Goal: Find contact information: Find contact information

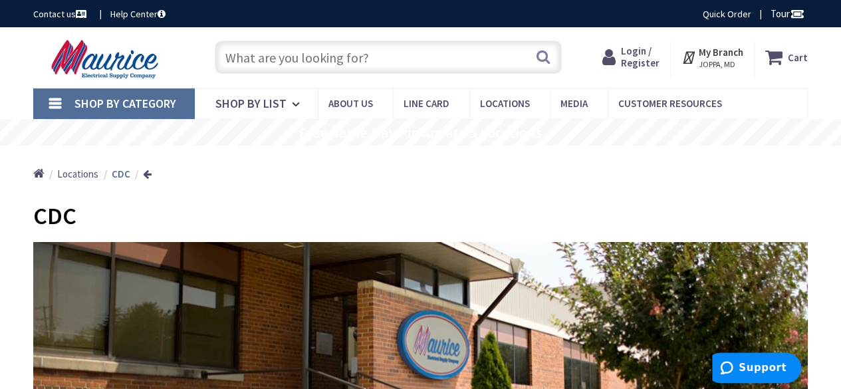
click at [56, 11] on link "Contact us" at bounding box center [61, 13] width 56 height 13
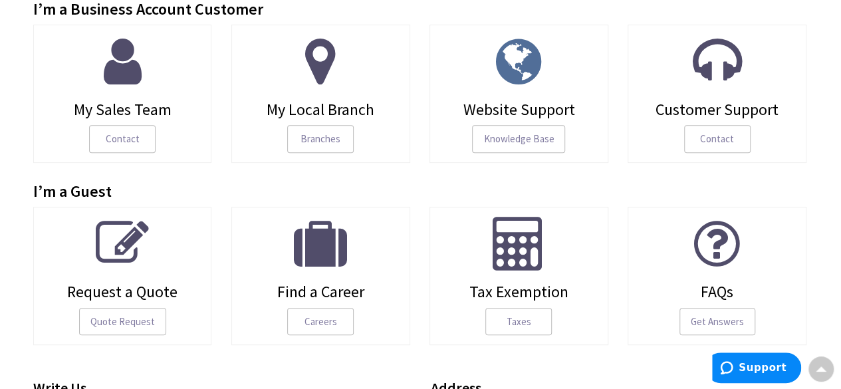
scroll to position [194, 0]
click at [105, 138] on span "Contact" at bounding box center [122, 140] width 67 height 28
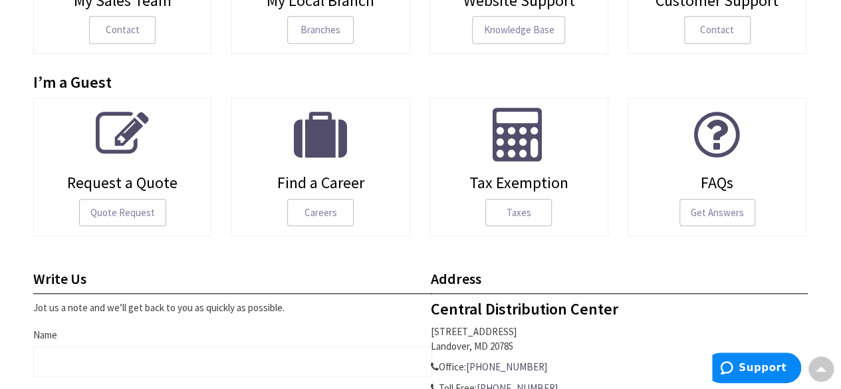
scroll to position [309, 0]
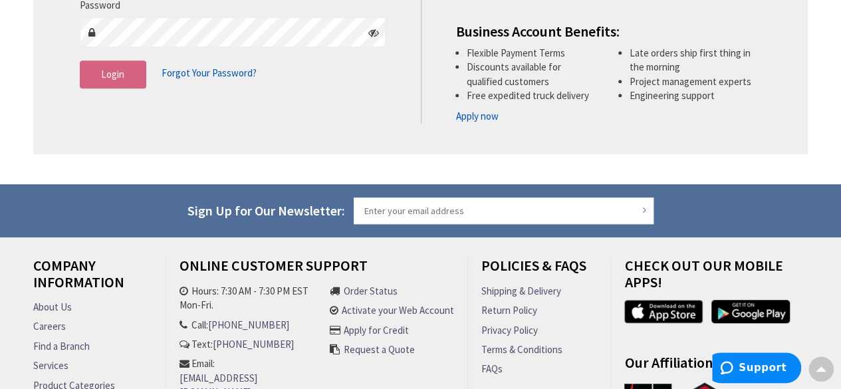
scroll to position [406, 0]
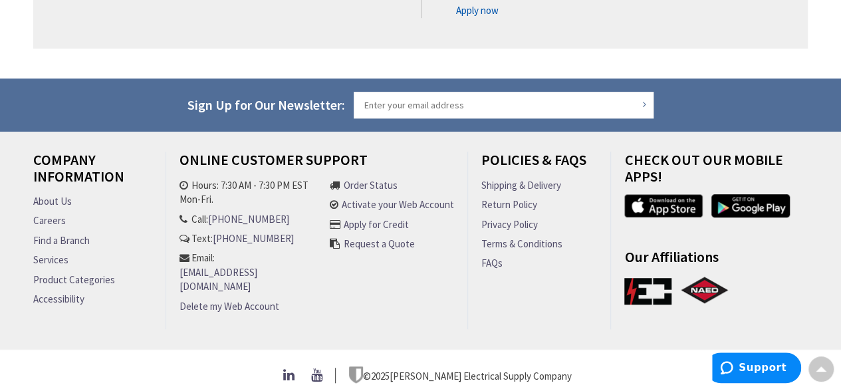
click at [323, 233] on li "Text: 301-298-2606" at bounding box center [252, 238] width 144 height 14
